Goal: Navigation & Orientation: Find specific page/section

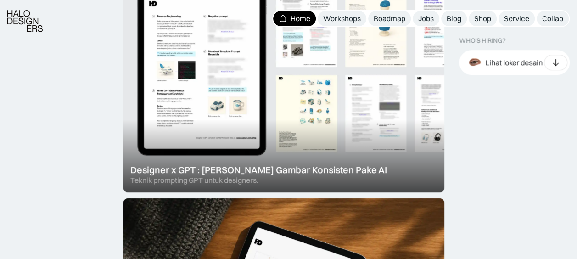
scroll to position [505, 0]
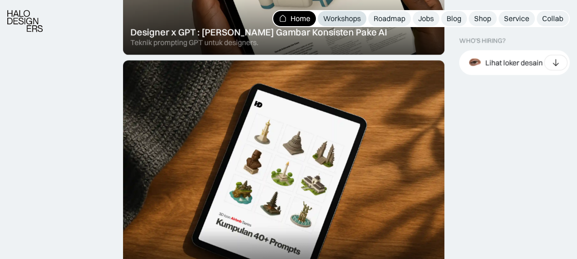
click at [333, 17] on div "Workshops" at bounding box center [342, 19] width 38 height 10
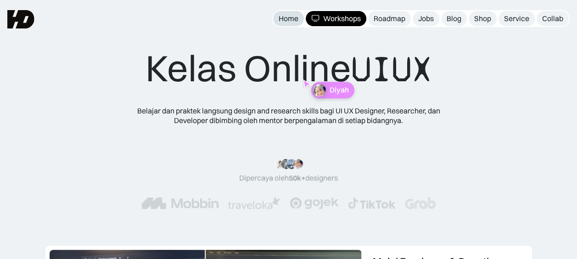
click at [283, 23] on div "Home" at bounding box center [289, 19] width 20 height 10
